Goal: Task Accomplishment & Management: Manage account settings

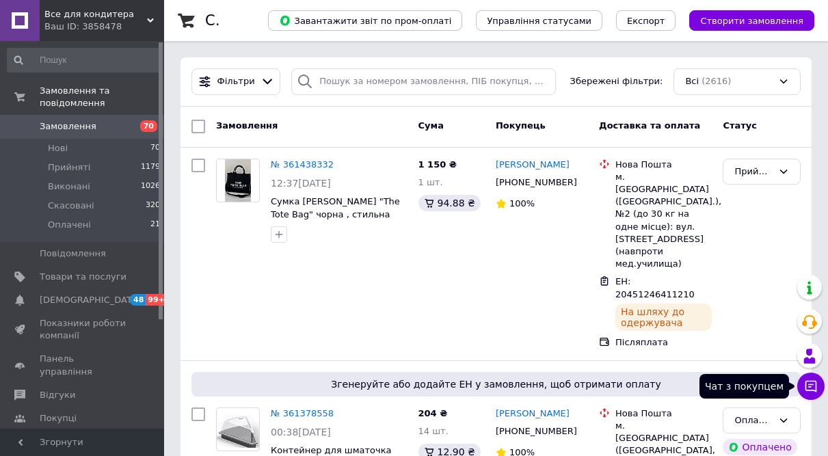
click at [811, 385] on icon at bounding box center [811, 386] width 14 height 14
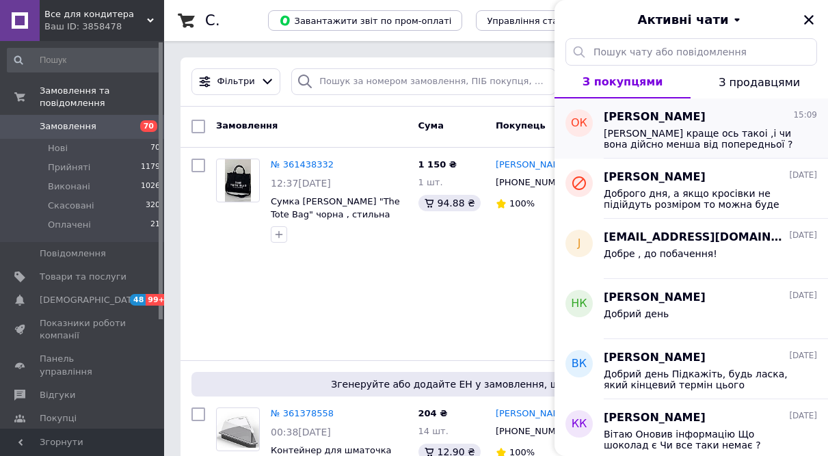
click at [644, 150] on div "Ольга Костевич 15:09 Або краще ось такоі ,і чи вона дійсно менша від попередньо…" at bounding box center [715, 128] width 224 height 60
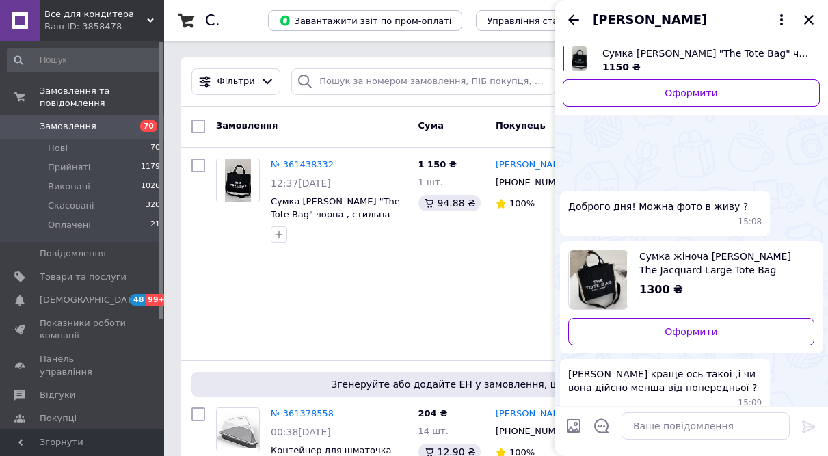
scroll to position [53, 0]
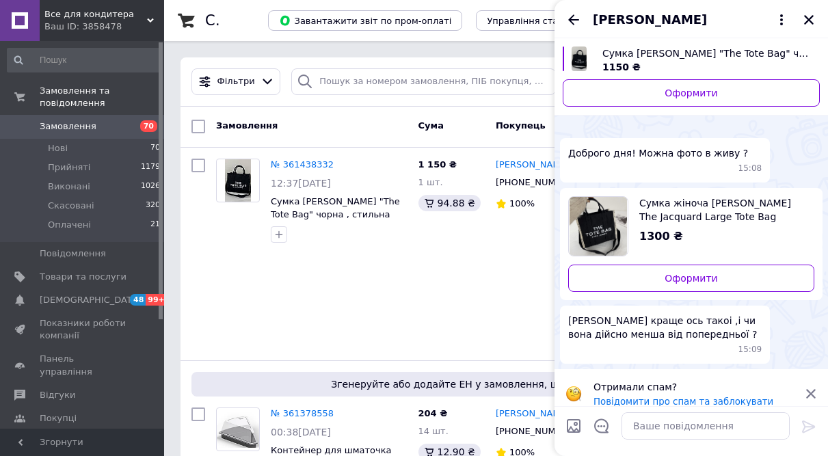
click at [661, 16] on span "Ольга Костевич" at bounding box center [649, 20] width 114 height 18
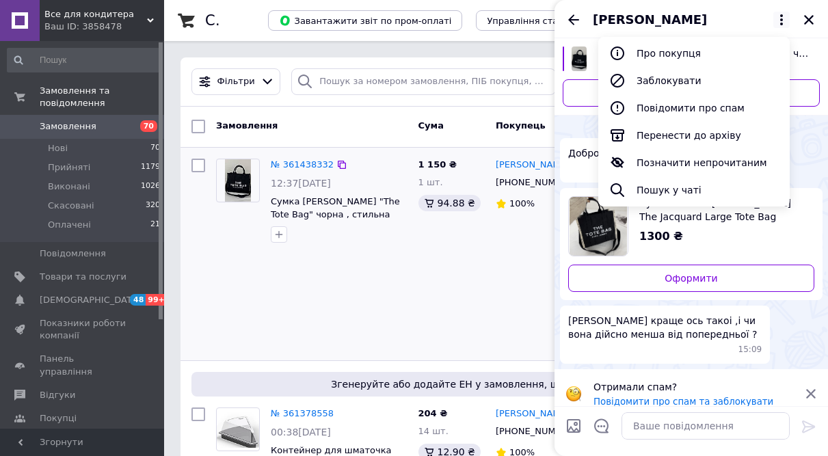
click at [479, 280] on div "1 150 ₴ 1 шт. 94.88 ₴" at bounding box center [451, 254] width 77 height 202
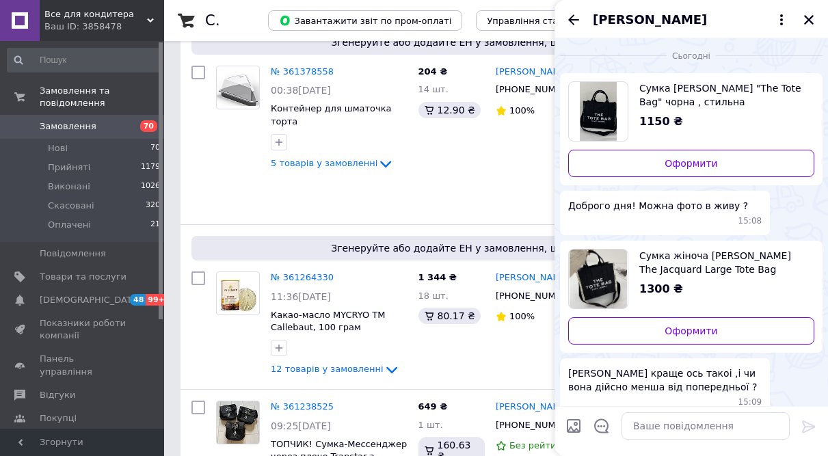
scroll to position [0, 0]
click at [673, 85] on span "Сумка Marc Jacobs "The Tote Bag" чорна , стильна текстильна сумка шопер 25 на 3…" at bounding box center [721, 95] width 164 height 27
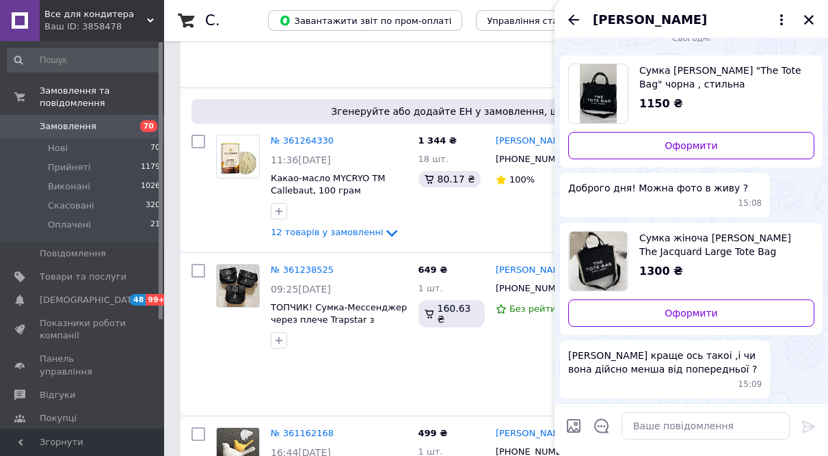
scroll to position [27, 0]
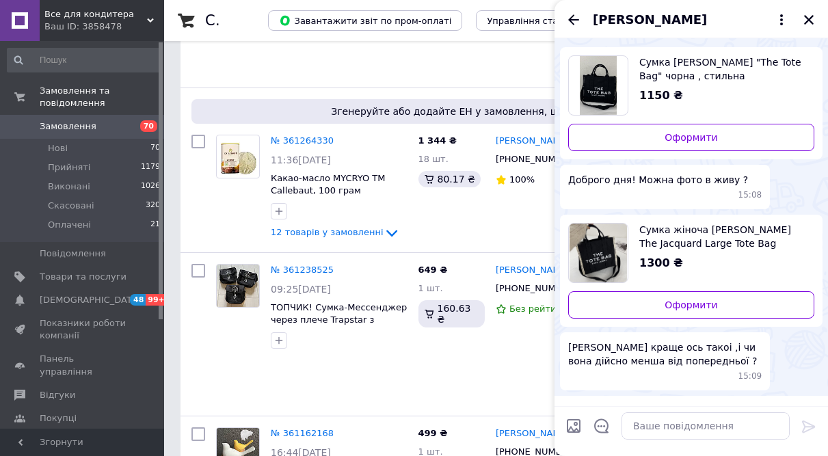
click at [709, 223] on span "Сумка жіноча [PERSON_NAME] The Jacquard Large Tote Bag текстиль" at bounding box center [721, 236] width 164 height 27
click at [75, 294] on span "[DEMOGRAPHIC_DATA]" at bounding box center [90, 300] width 101 height 12
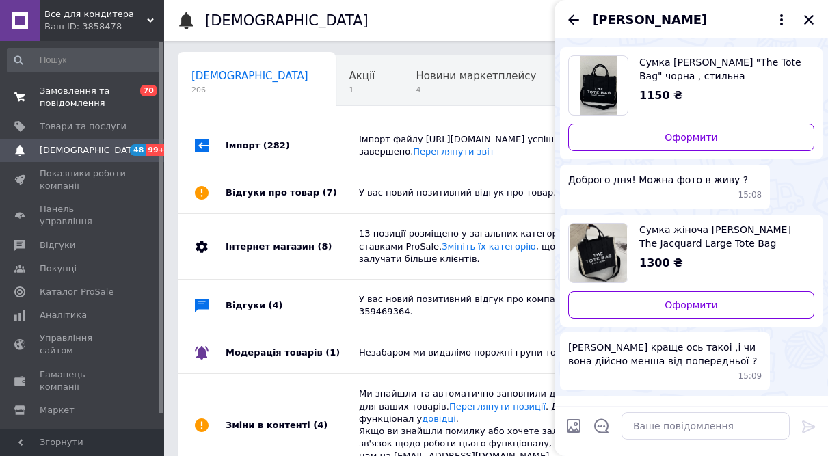
click at [81, 92] on span "Замовлення та повідомлення" at bounding box center [83, 97] width 87 height 25
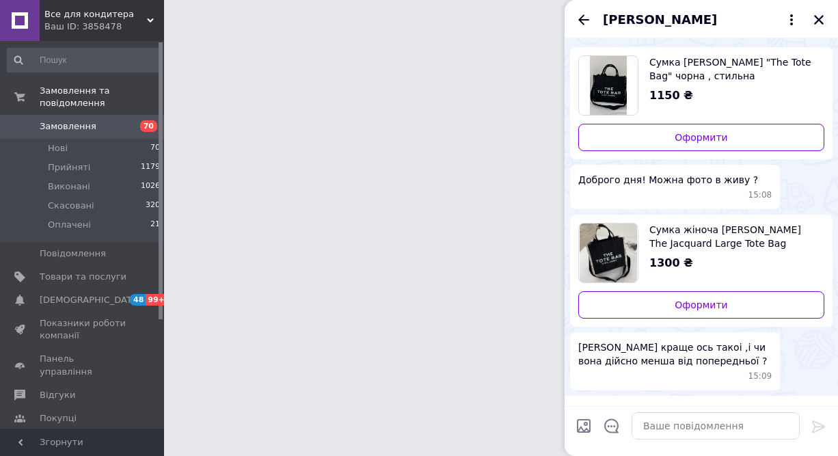
click at [819, 20] on icon "Закрити" at bounding box center [819, 20] width 10 height 10
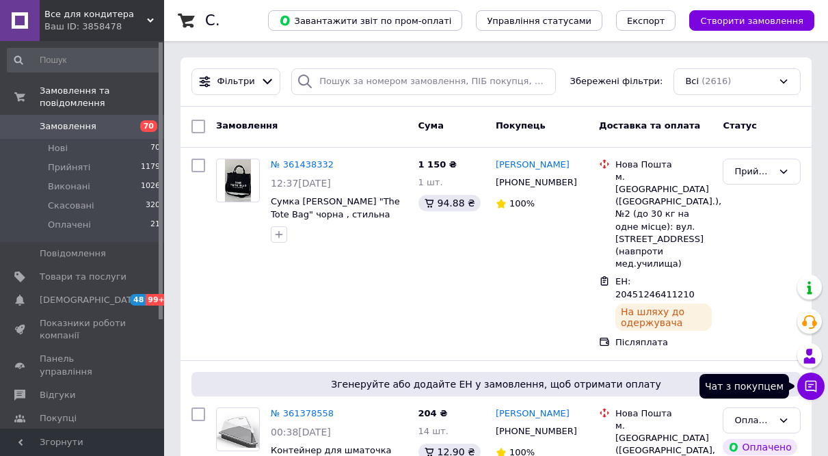
click at [804, 386] on icon at bounding box center [811, 386] width 14 height 14
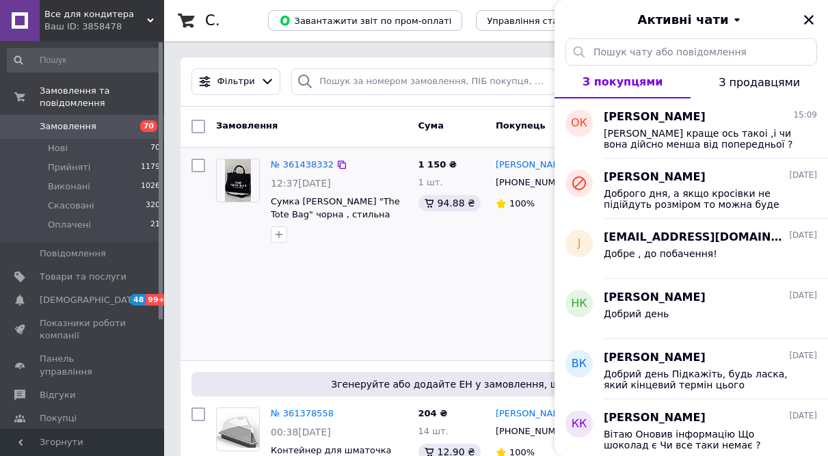
click at [461, 269] on div "1 150 ₴ 1 шт. 94.88 ₴" at bounding box center [451, 254] width 77 height 202
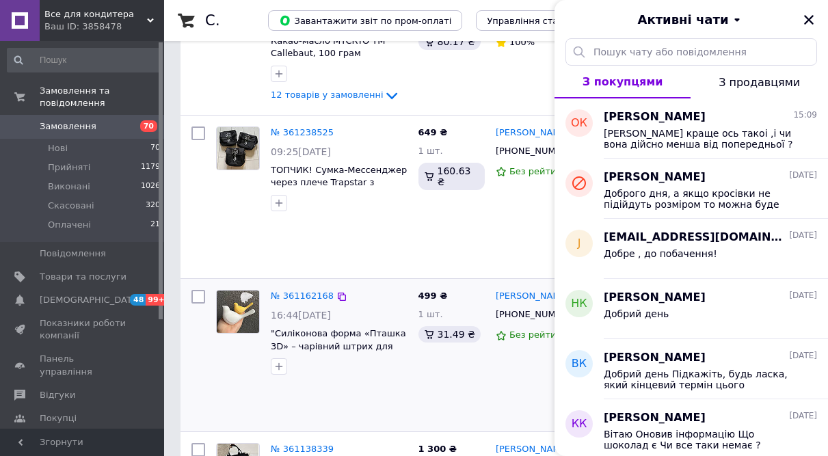
scroll to position [752, 0]
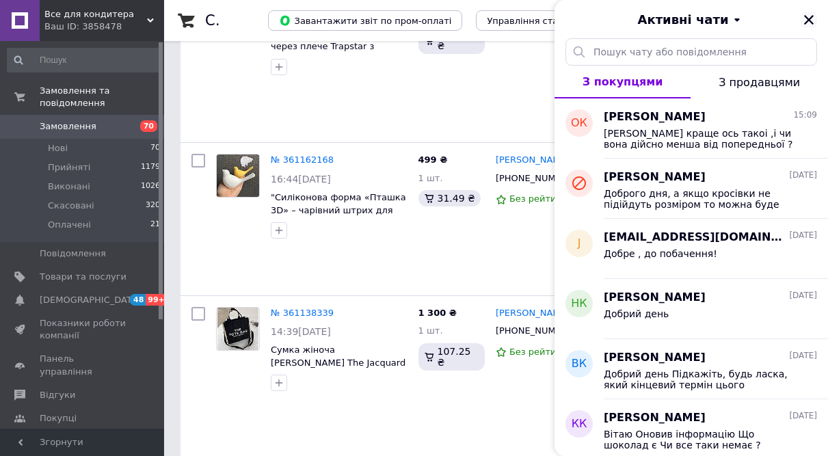
click at [804, 17] on icon "Закрити" at bounding box center [808, 20] width 12 height 12
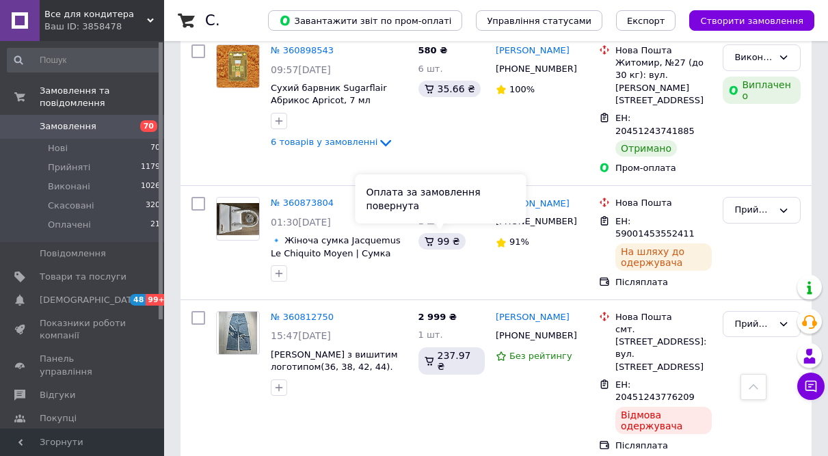
scroll to position [2431, 0]
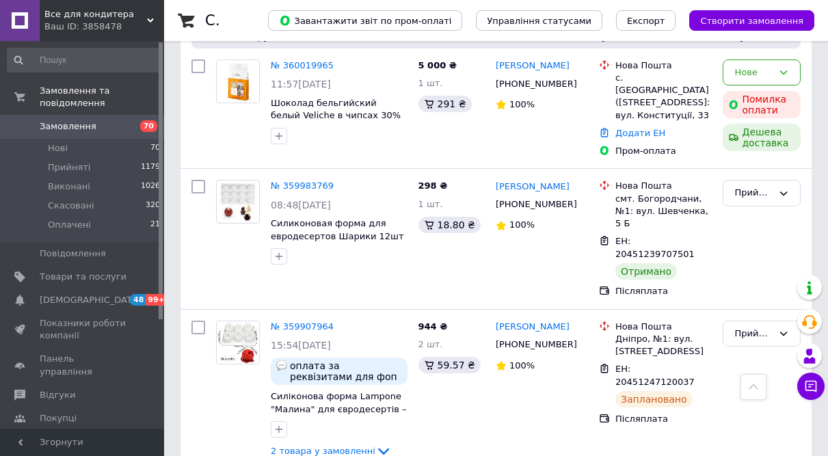
scroll to position [2340, 0]
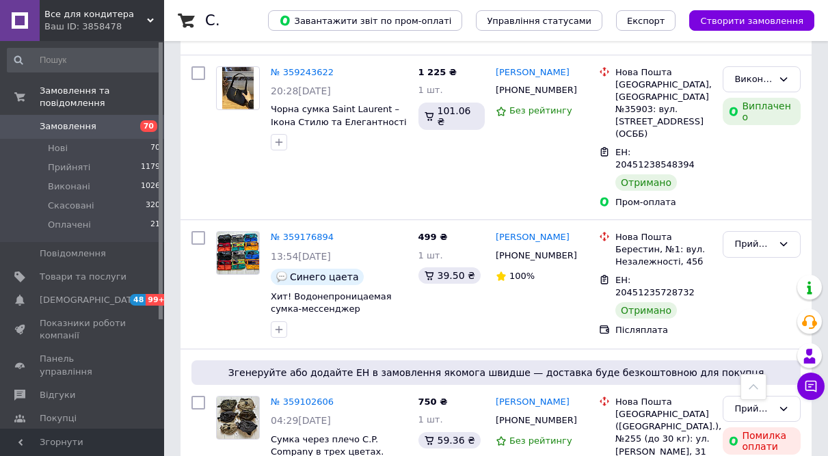
scroll to position [2586, 0]
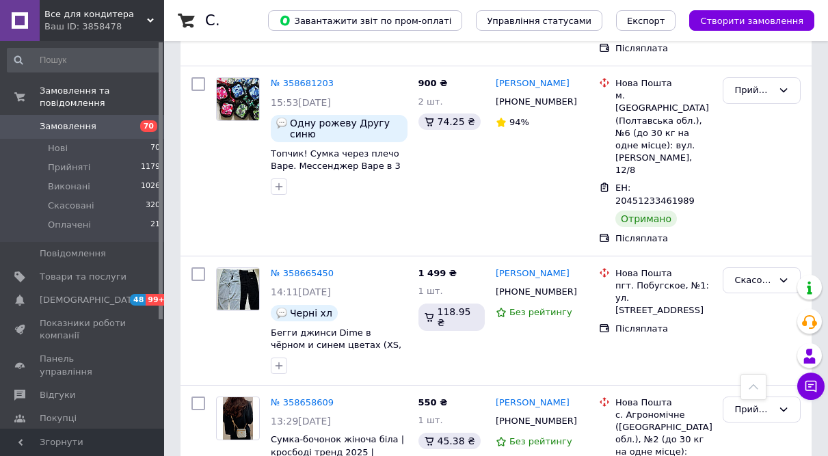
scroll to position [2118, 0]
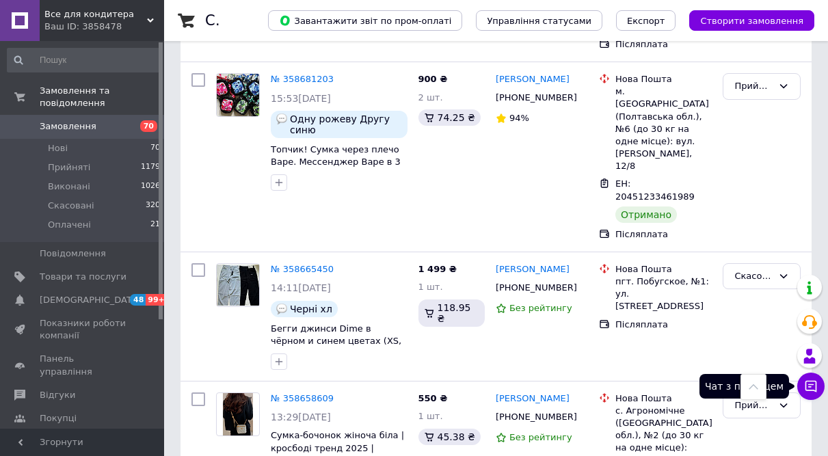
click at [802, 381] on button "Чат з покупцем" at bounding box center [810, 385] width 27 height 27
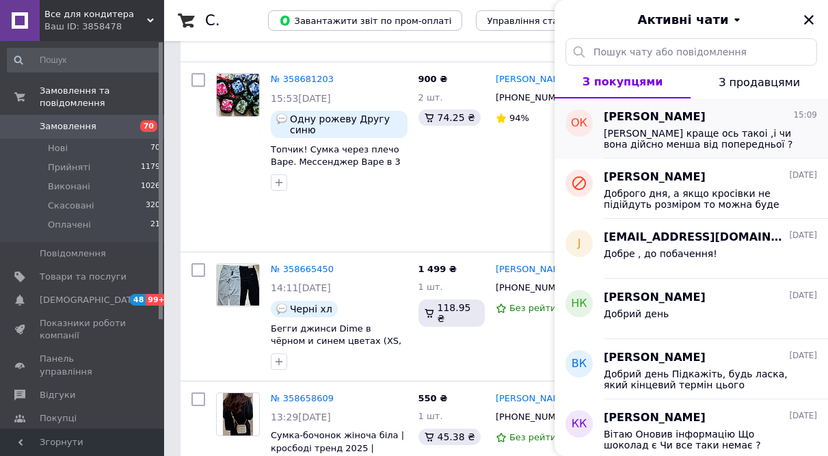
click at [674, 135] on span "Або краще ось такоі ,і чи вона дійсно менша від попередньої ?" at bounding box center [700, 139] width 194 height 22
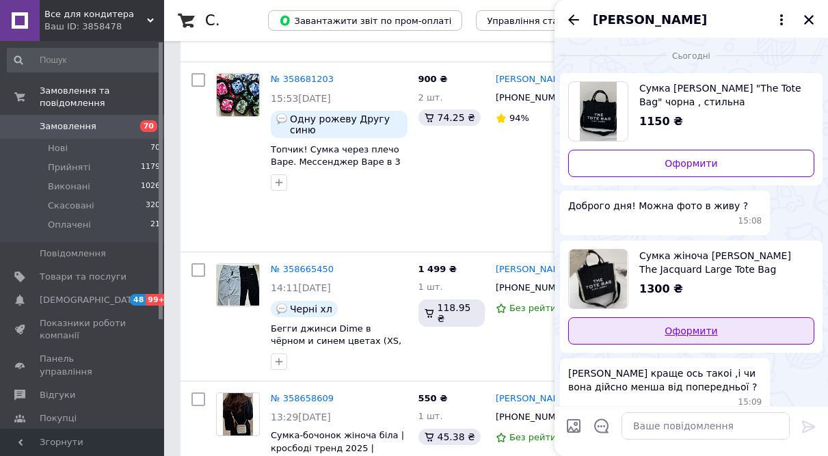
scroll to position [0, 0]
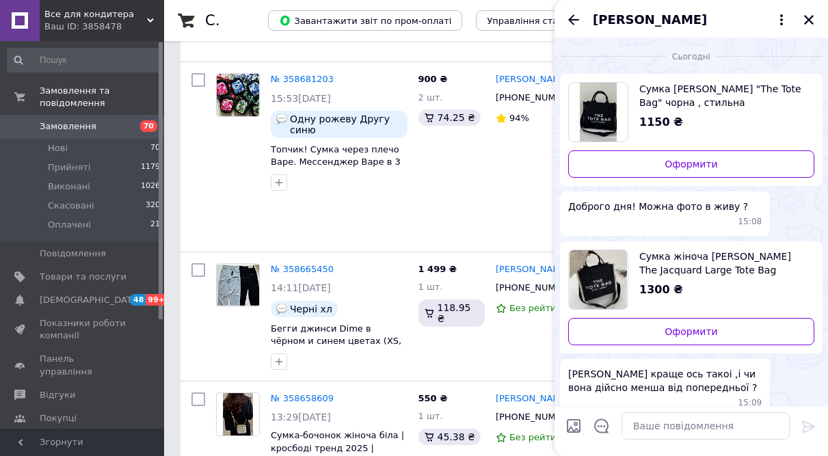
click at [669, 100] on span "Сумка Marc Jacobs "The Tote Bag" чорна , стильна текстильна сумка шопер 25 на 3…" at bounding box center [721, 95] width 164 height 27
click at [95, 14] on span "Все для кондитера" at bounding box center [95, 14] width 102 height 12
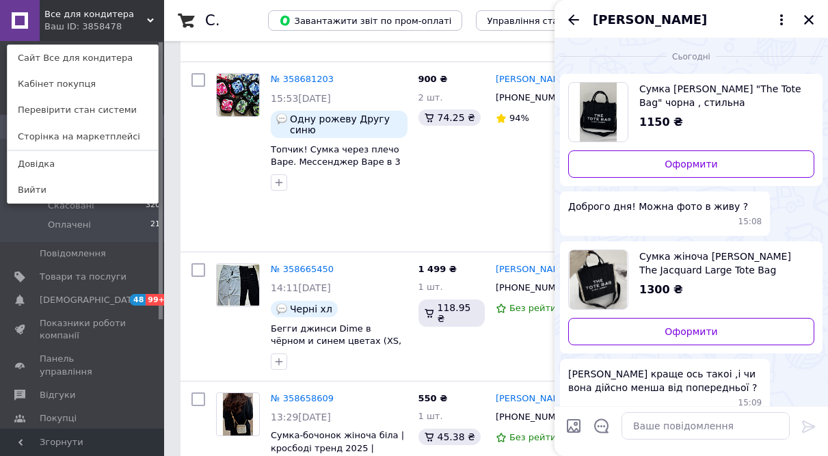
click at [95, 63] on link "Сайт Все для кондитера" at bounding box center [83, 58] width 150 height 26
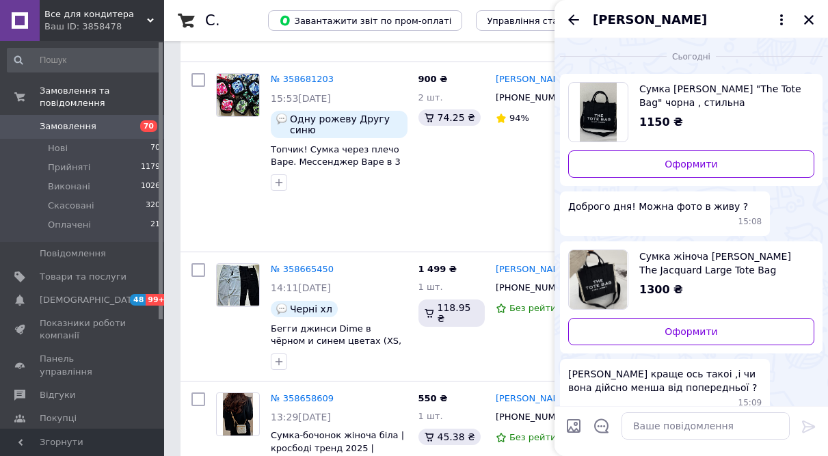
click at [627, 17] on span "Ольга Костевич" at bounding box center [649, 20] width 114 height 18
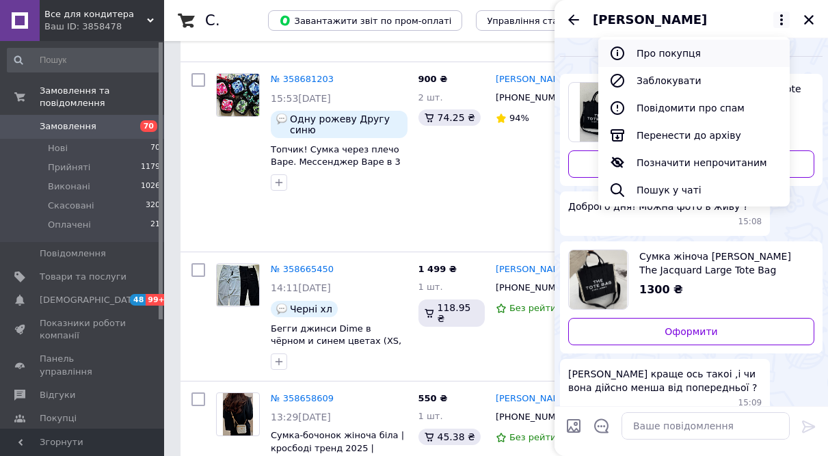
click at [672, 51] on button "Про покупця" at bounding box center [693, 53] width 191 height 27
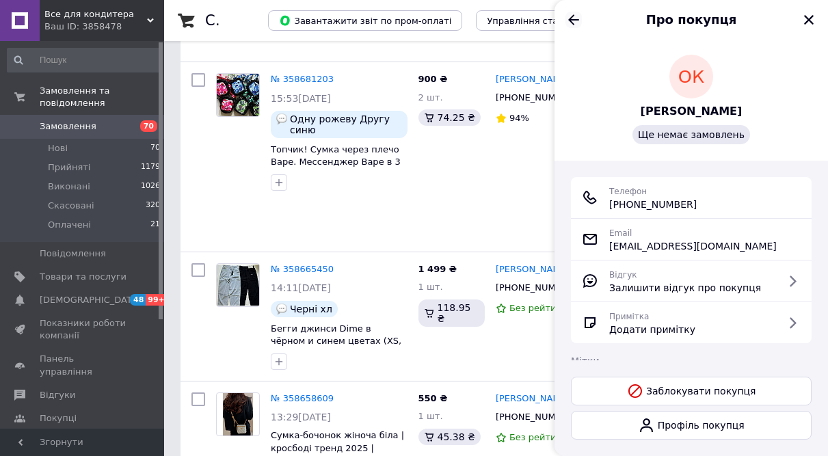
click at [573, 18] on icon "Назад" at bounding box center [573, 20] width 16 height 16
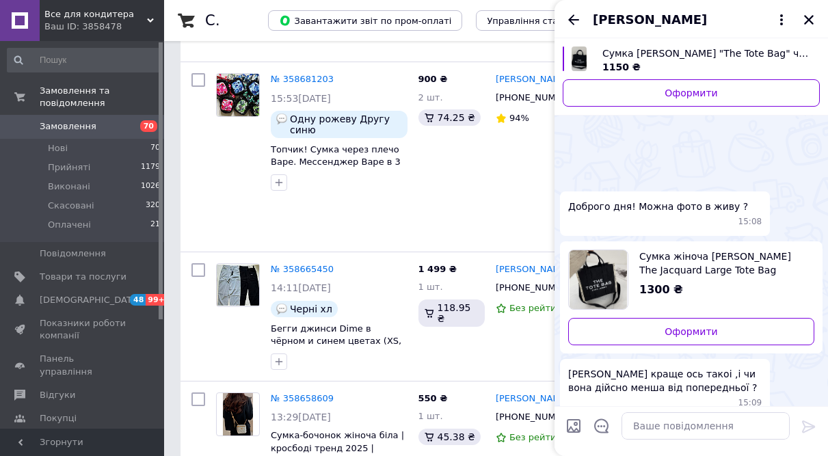
scroll to position [53, 0]
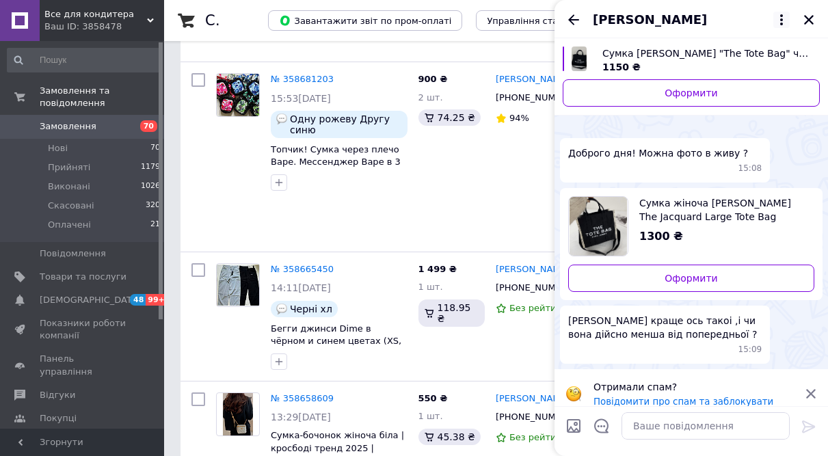
click at [778, 20] on icon at bounding box center [781, 20] width 16 height 16
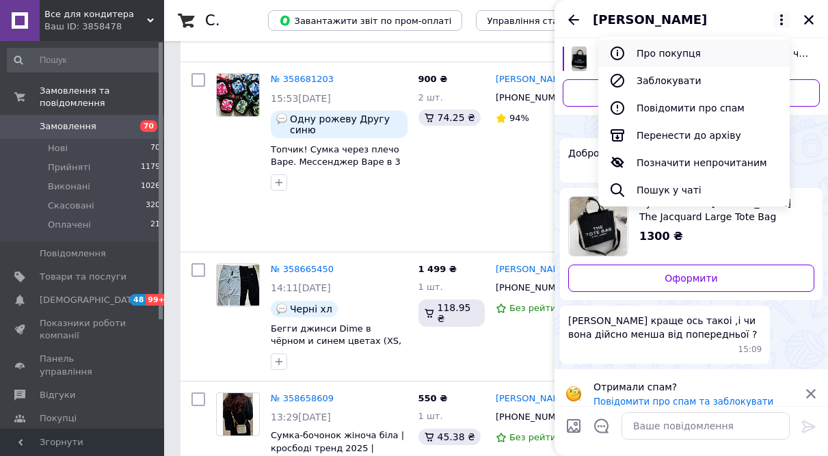
click at [685, 55] on button "Про покупця" at bounding box center [693, 53] width 191 height 27
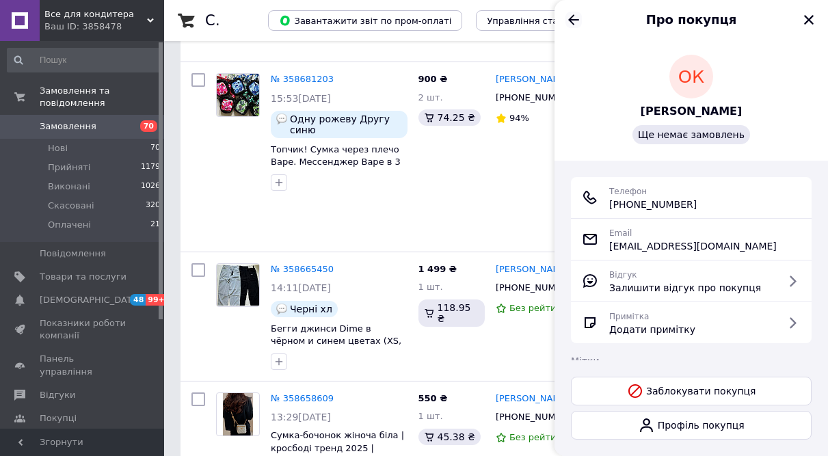
click at [575, 21] on icon "Назад" at bounding box center [573, 20] width 16 height 16
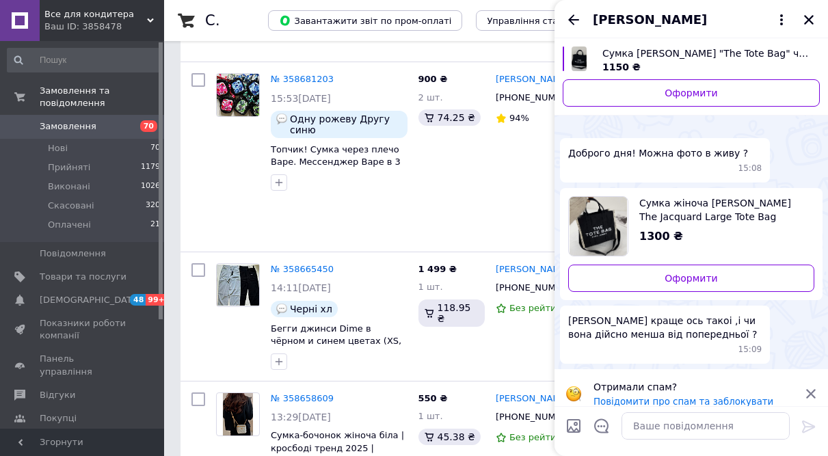
click at [94, 12] on span "Все для кондитера" at bounding box center [95, 14] width 102 height 12
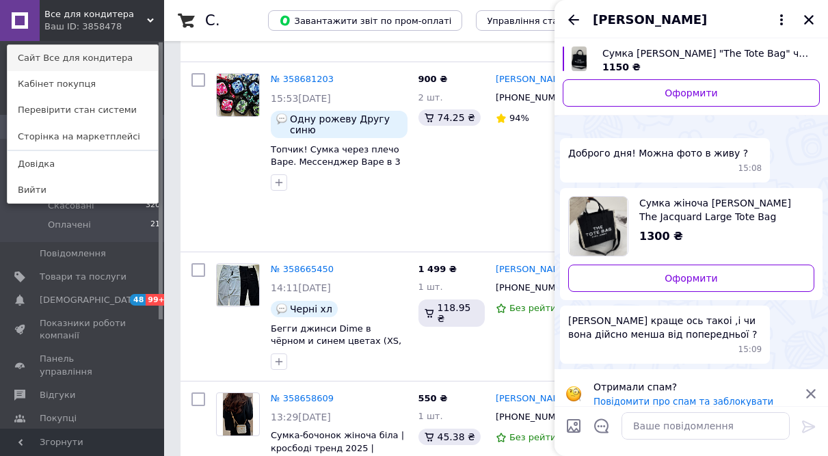
click at [101, 66] on link "Сайт Все для кондитера" at bounding box center [83, 58] width 150 height 26
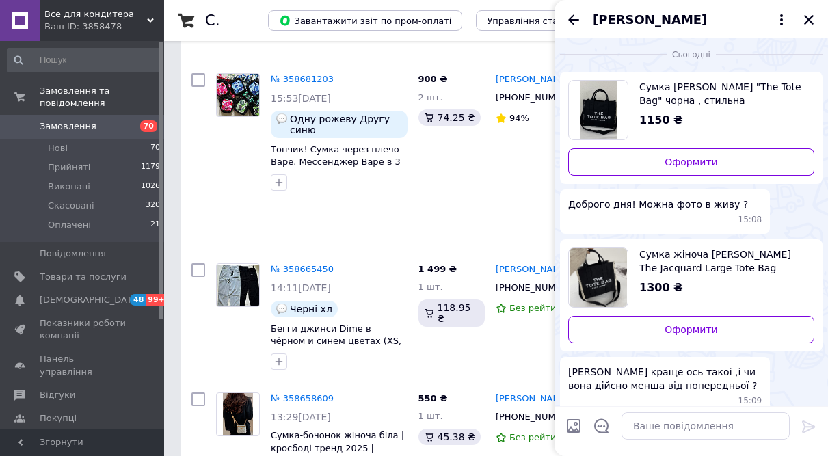
scroll to position [0, 0]
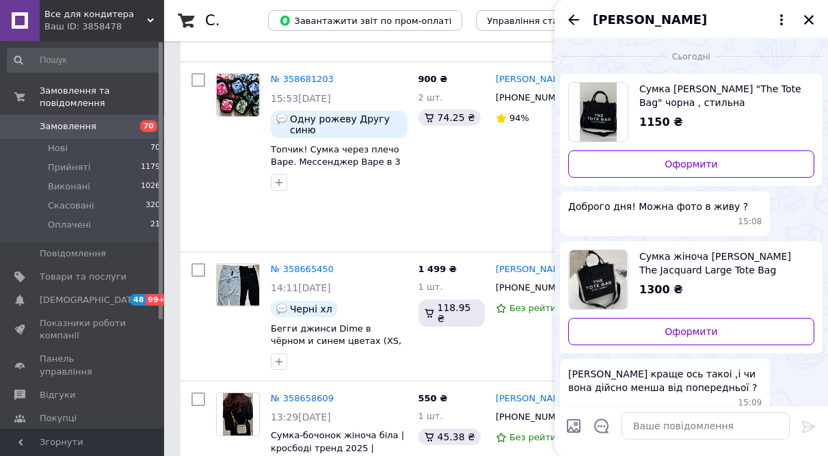
click at [695, 87] on span "Сумка Marc Jacobs "The Tote Bag" чорна , стильна текстильна сумка шопер 25 на 3…" at bounding box center [721, 95] width 164 height 27
click at [682, 92] on span "Сумка Marc Jacobs "The Tote Bag" чорна , стильна текстильна сумка шопер 25 на 3…" at bounding box center [721, 95] width 164 height 27
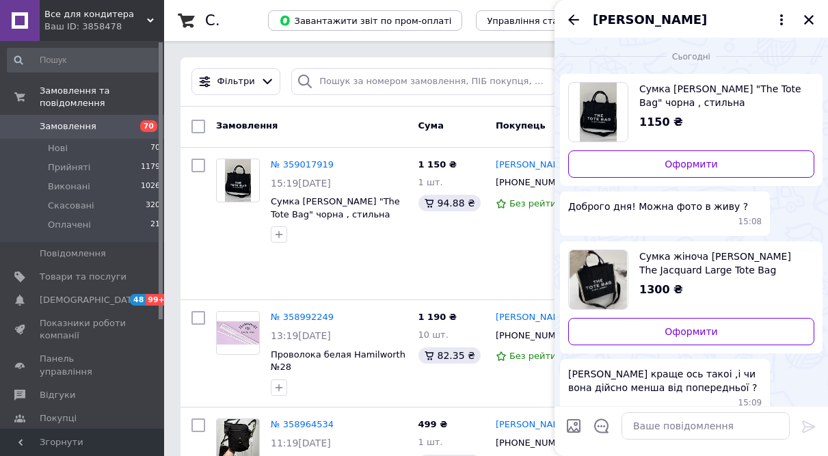
click at [104, 10] on span "Все для кондитера" at bounding box center [95, 14] width 102 height 12
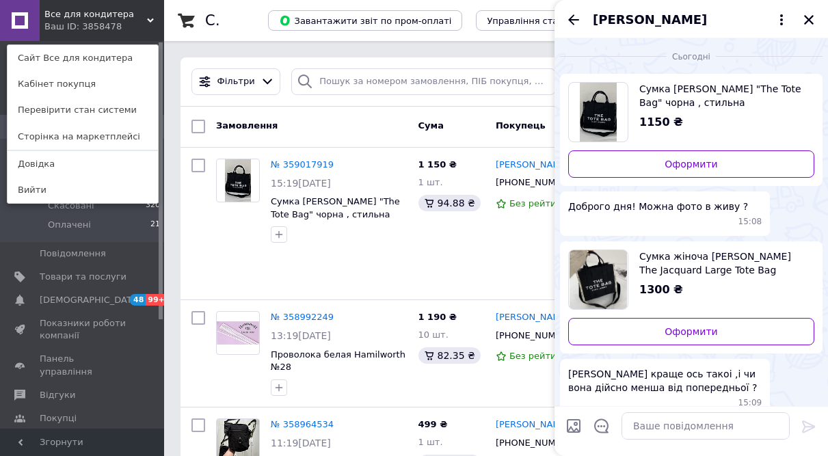
click at [103, 55] on link "Сайт Все для кондитера" at bounding box center [83, 58] width 150 height 26
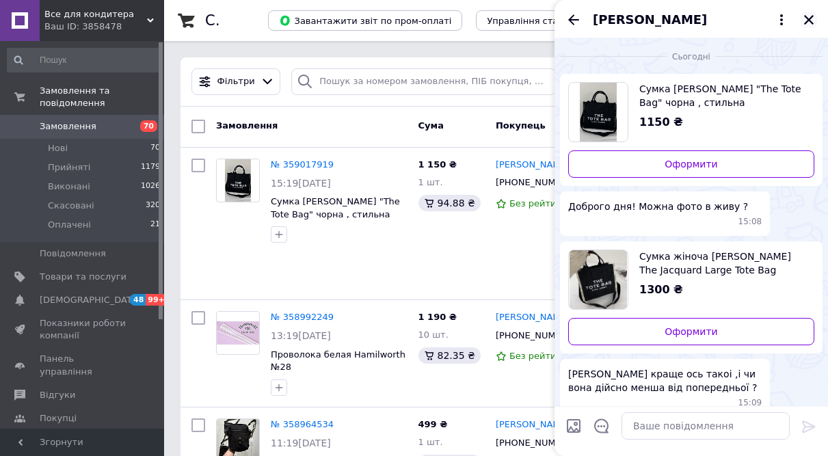
click at [809, 17] on icon "Закрити" at bounding box center [808, 20] width 12 height 12
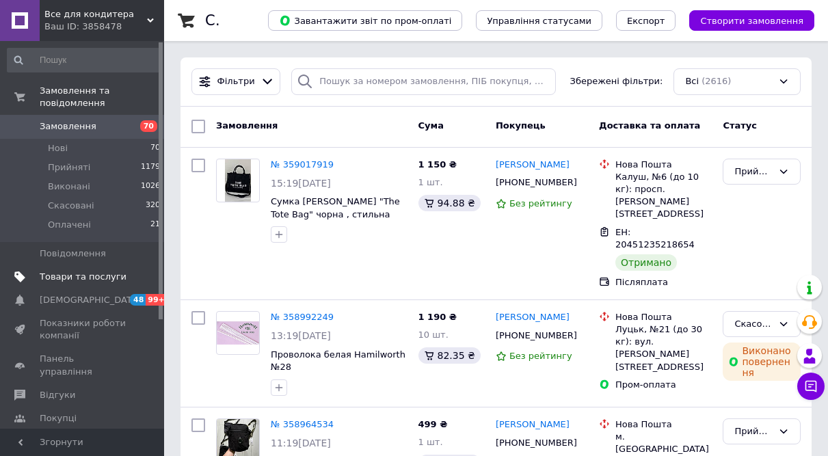
click at [85, 271] on span "Товари та послуги" at bounding box center [83, 277] width 87 height 12
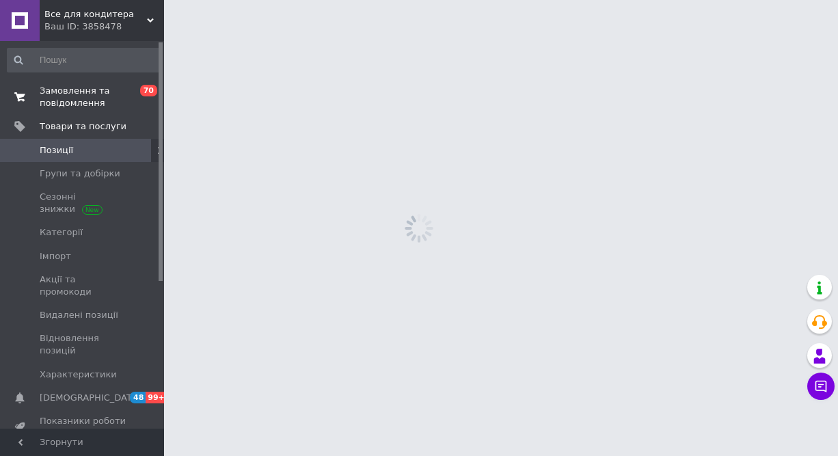
click at [68, 90] on span "Замовлення та повідомлення" at bounding box center [83, 97] width 87 height 25
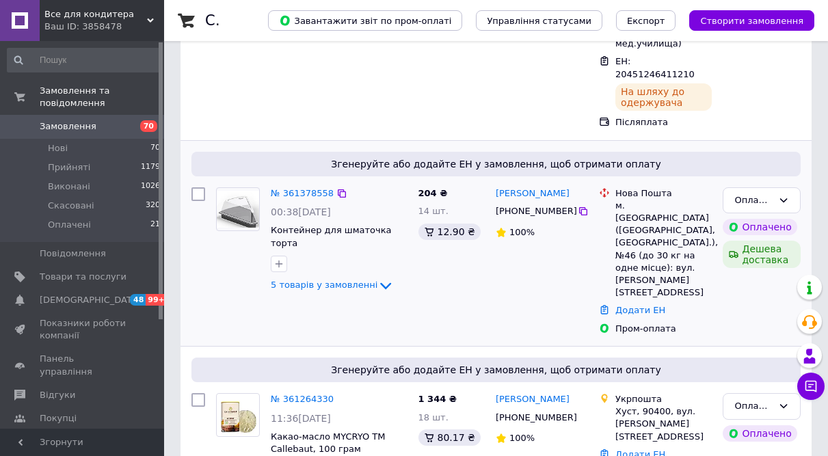
scroll to position [342, 0]
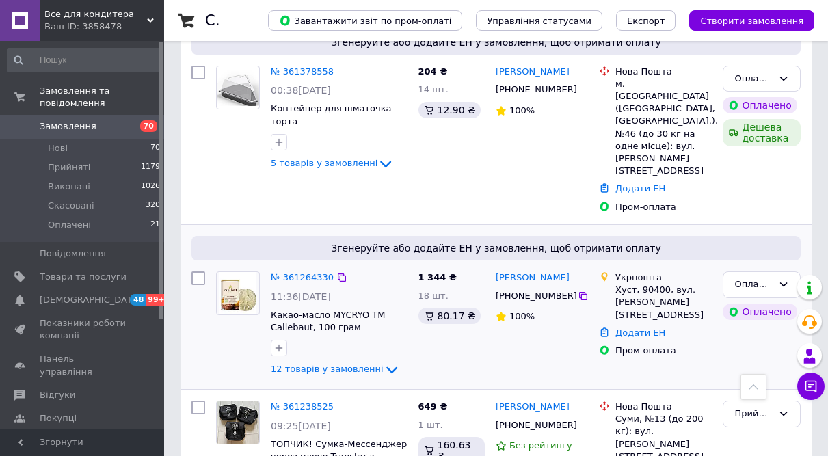
click at [288, 364] on span "12 товарів у замовленні" at bounding box center [327, 369] width 113 height 10
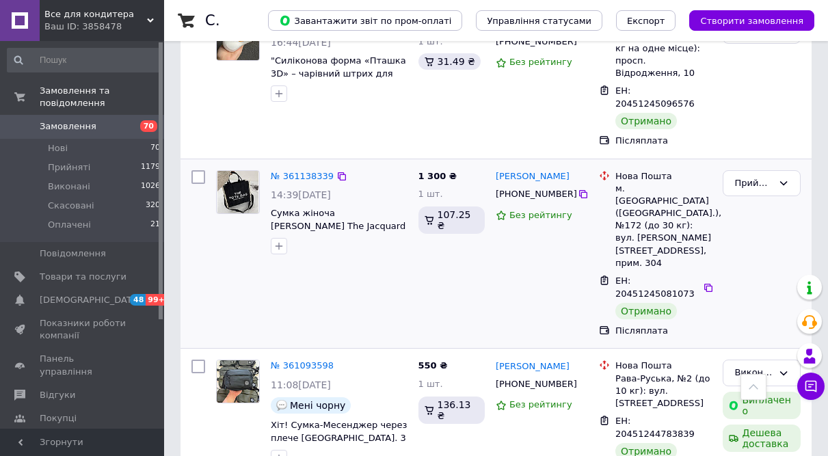
scroll to position [1572, 0]
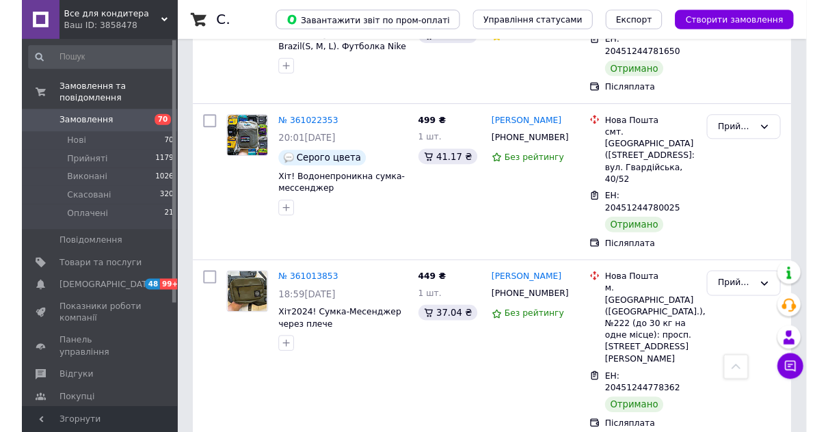
scroll to position [2665, 0]
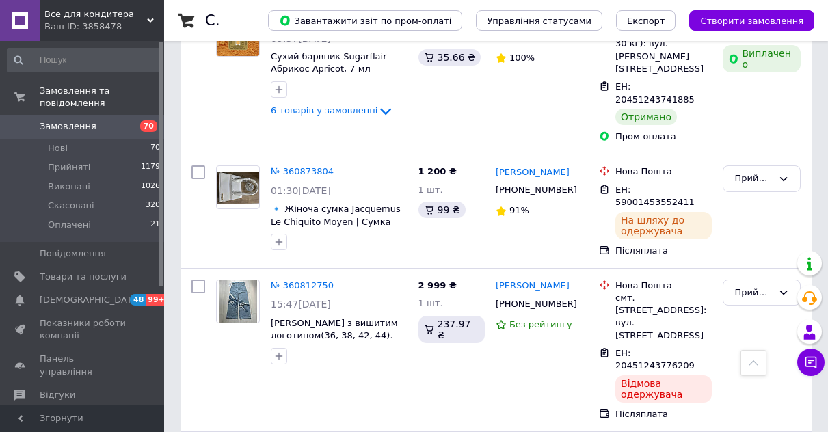
scroll to position [3111, 0]
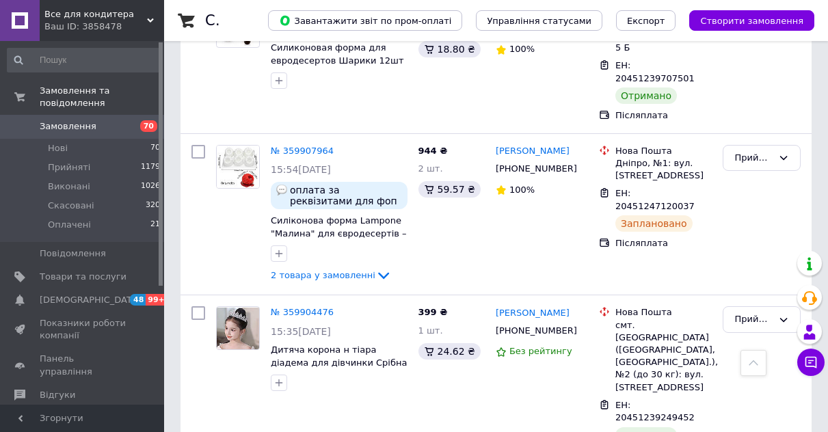
scroll to position [2364, 0]
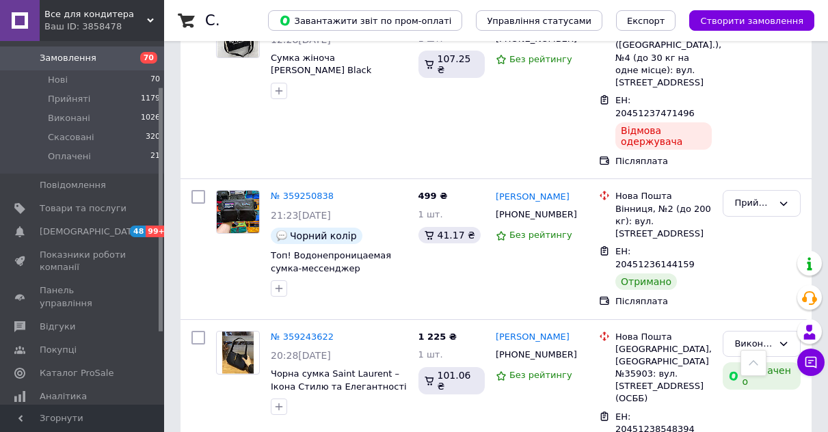
scroll to position [2610, 0]
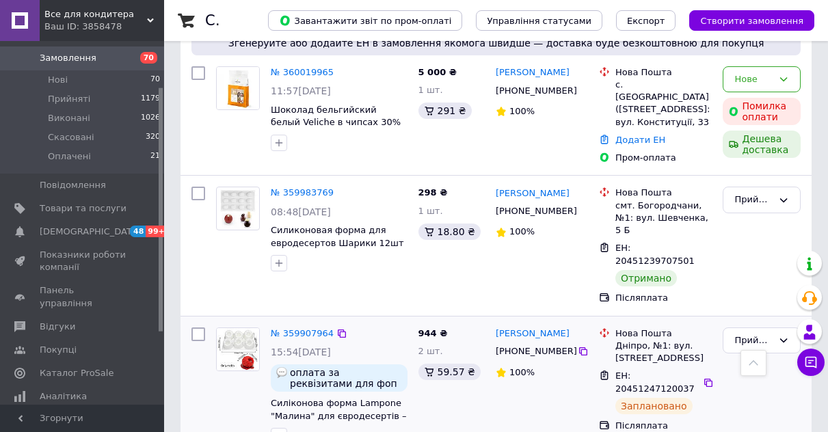
scroll to position [2187, 0]
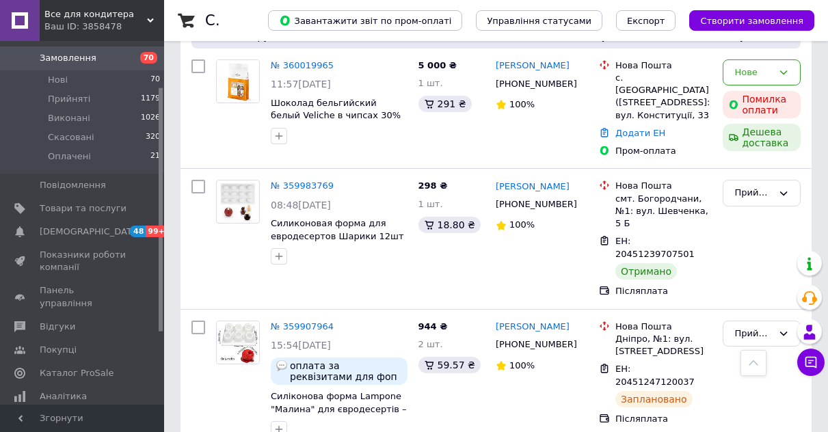
drag, startPoint x: 543, startPoint y: 273, endPoint x: 510, endPoint y: 292, distance: 37.7
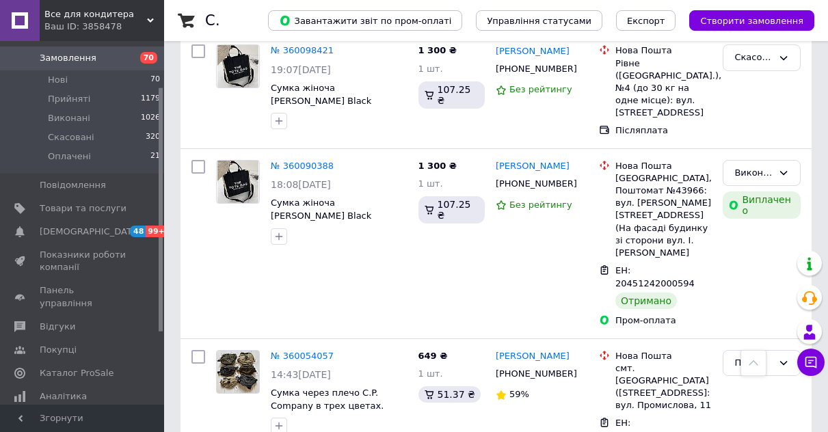
scroll to position [1708, 0]
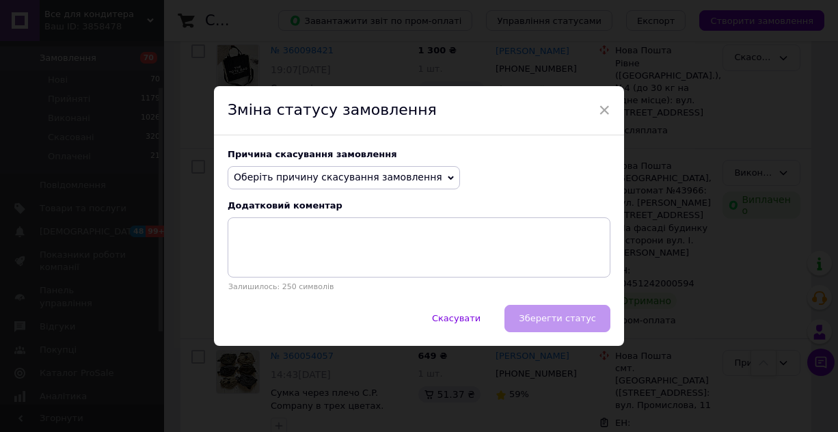
click at [387, 172] on span "Оберіть причину скасування замовлення" at bounding box center [338, 177] width 208 height 11
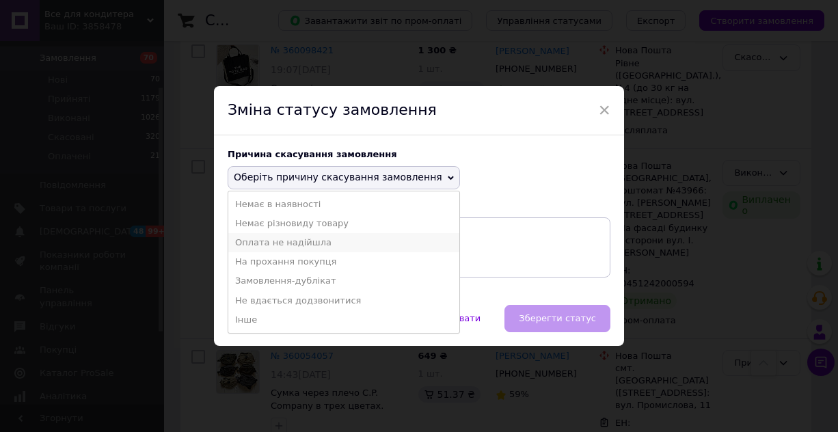
click at [302, 244] on li "Оплата не надійшла" at bounding box center [343, 242] width 231 height 19
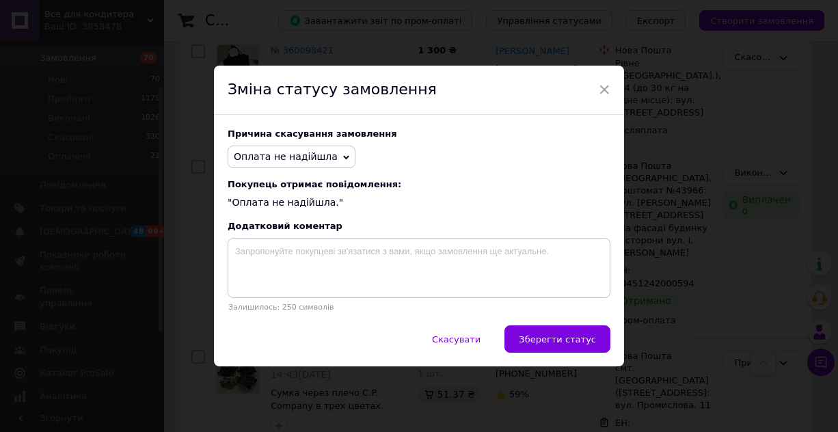
click at [556, 342] on span "Зберегти статус" at bounding box center [557, 339] width 77 height 10
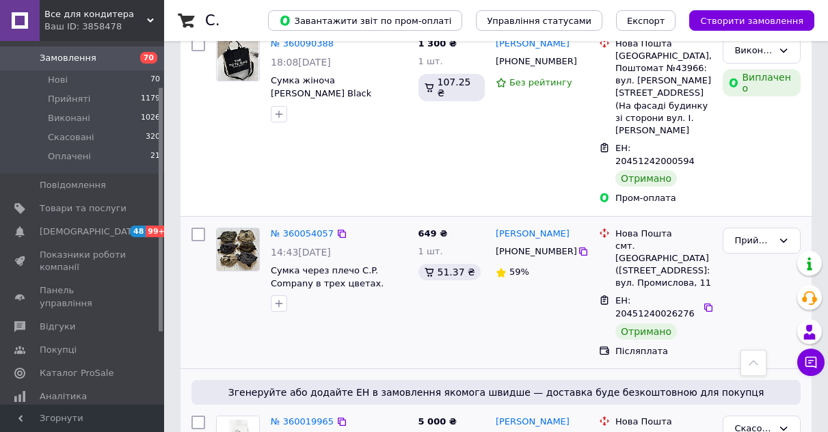
scroll to position [1913, 0]
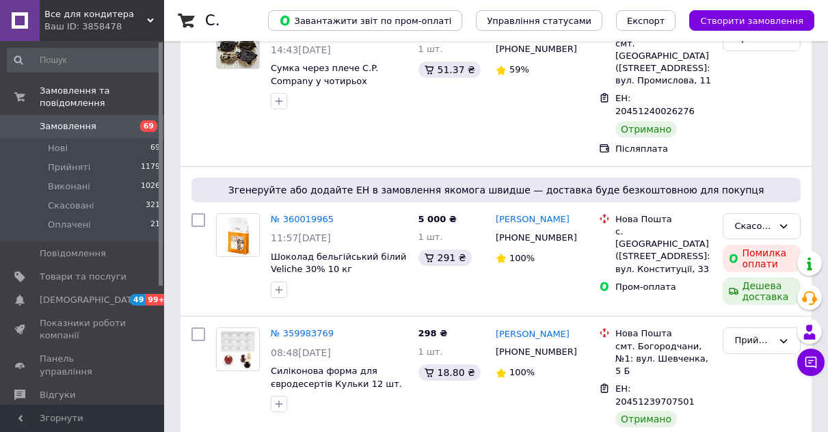
scroll to position [2364, 0]
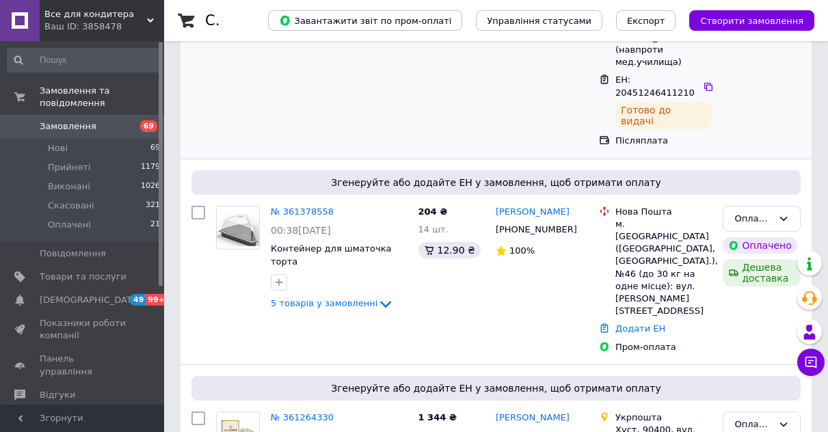
scroll to position [205, 0]
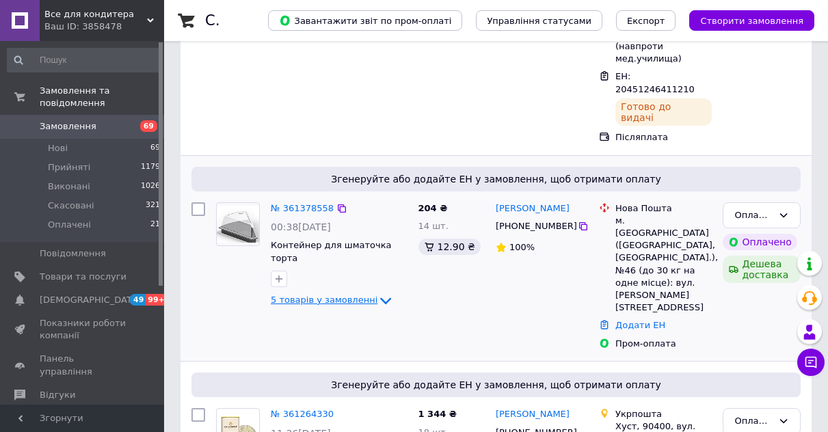
click at [348, 295] on span "5 товарів у замовленні" at bounding box center [324, 300] width 107 height 10
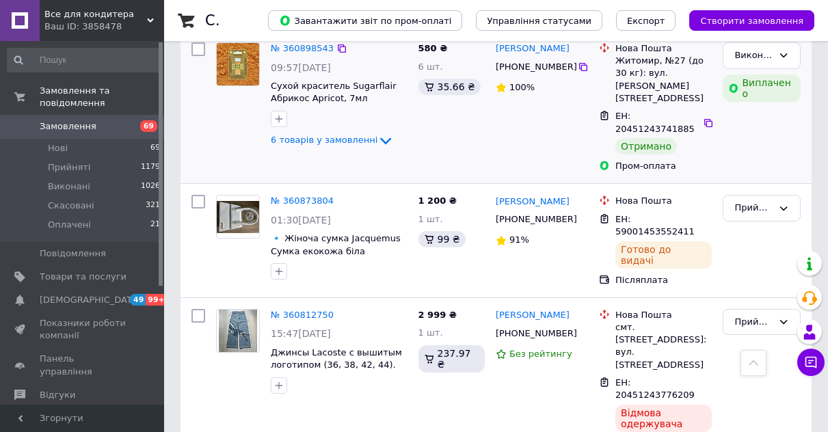
scroll to position [2714, 0]
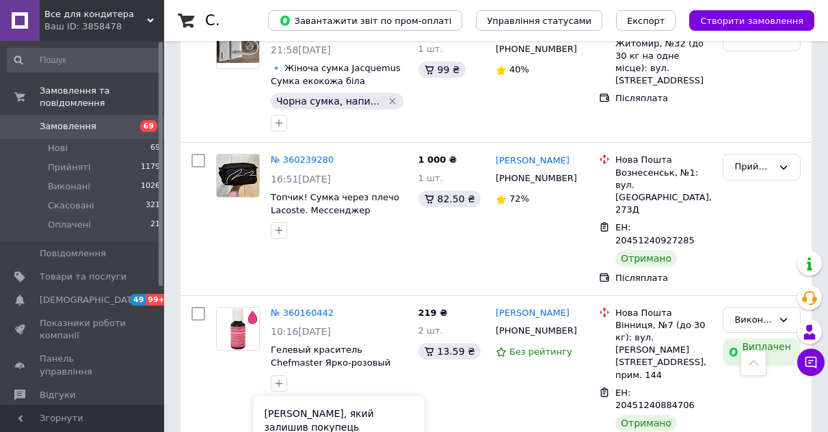
scroll to position [888, 0]
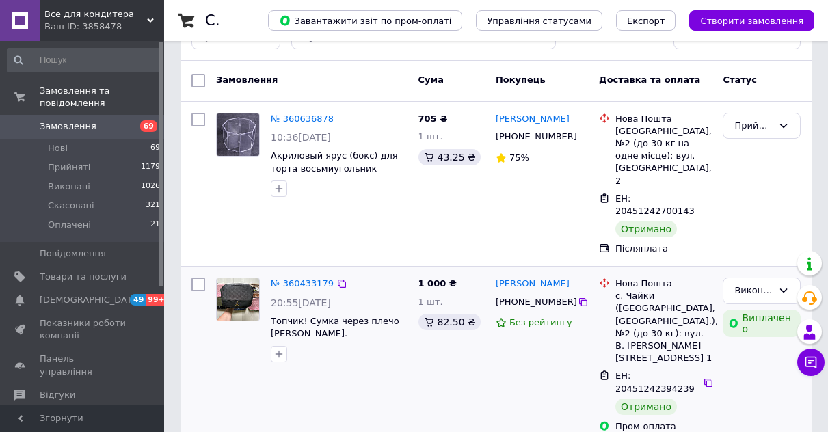
scroll to position [0, 0]
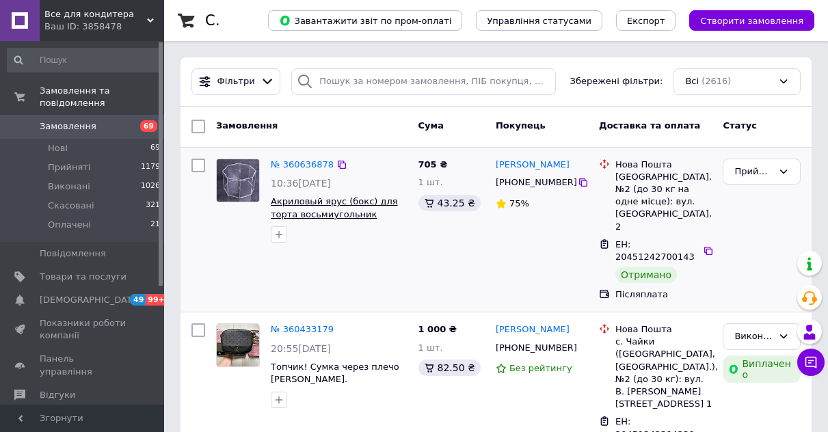
click at [360, 200] on span "Акриловый ярус (бокс) для торта восьмиугольник 30*30*12 см" at bounding box center [334, 214] width 127 height 36
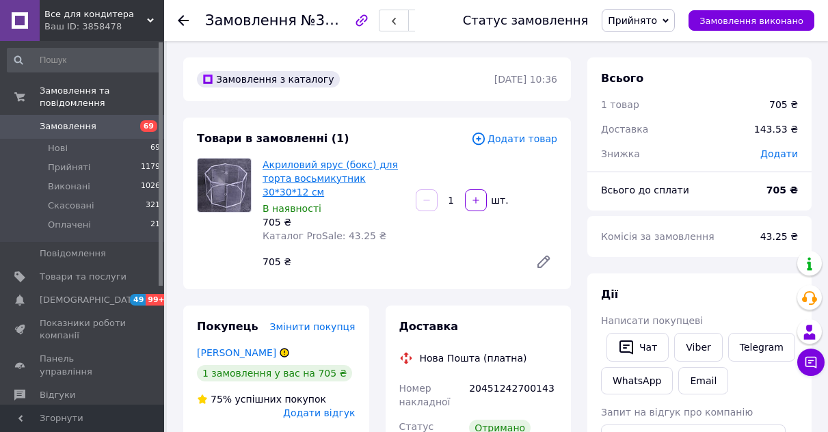
click at [350, 161] on link "Акриловий ярус (бокс) для торта восьмикутник 30*30*12 см" at bounding box center [329, 178] width 135 height 38
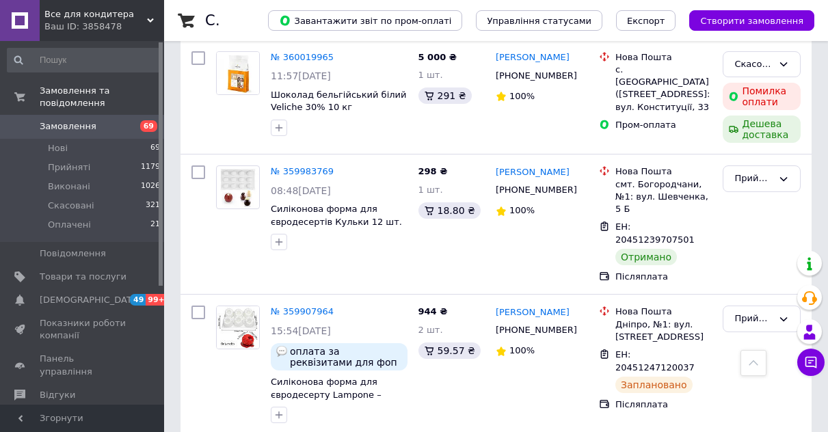
scroll to position [2364, 0]
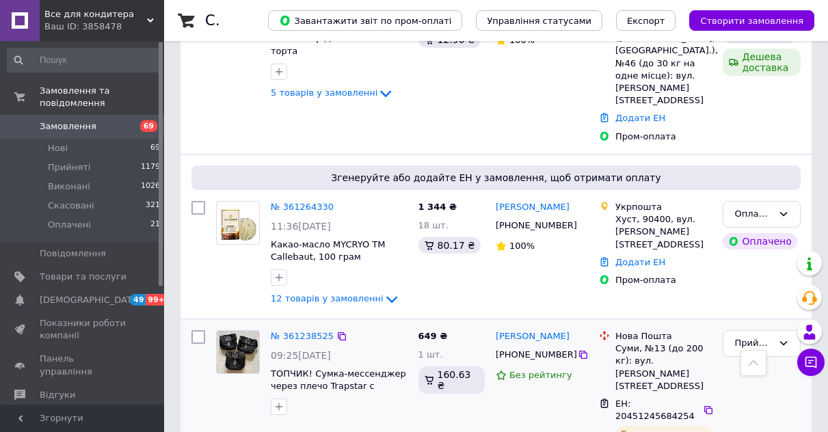
scroll to position [322, 0]
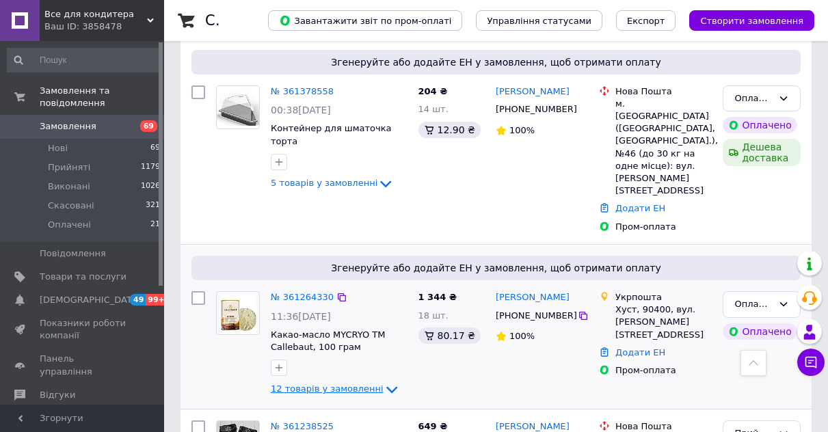
click at [327, 384] on span "12 товарів у замовленні" at bounding box center [327, 389] width 113 height 10
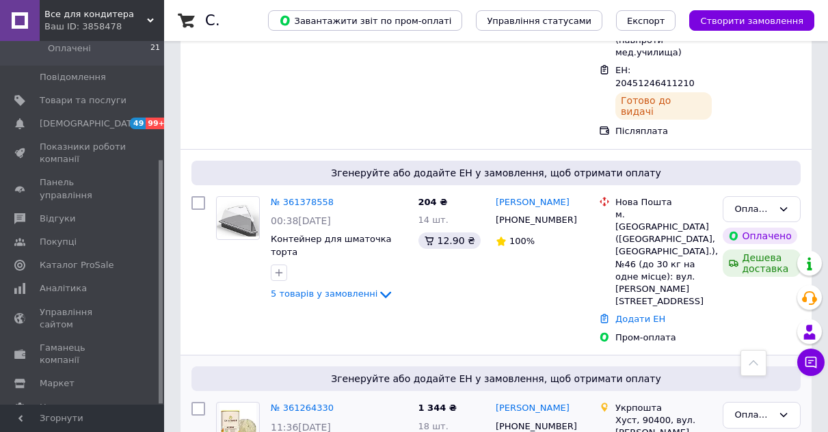
scroll to position [185, 0]
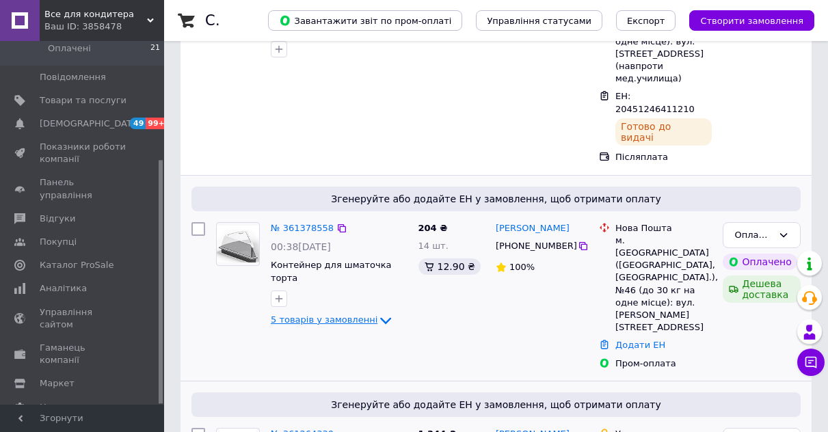
click at [355, 314] on span "5 товарів у замовленні" at bounding box center [324, 319] width 107 height 10
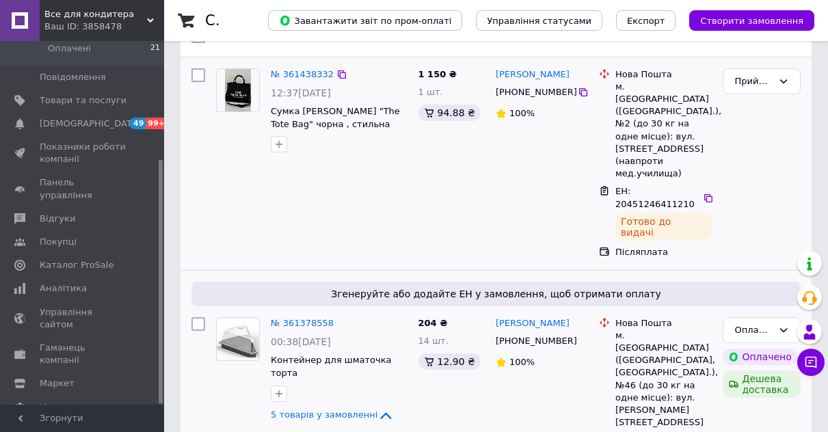
scroll to position [0, 0]
